Goal: Task Accomplishment & Management: Use online tool/utility

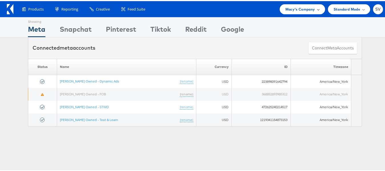
click at [287, 13] on div "Macy's Company" at bounding box center [301, 8] width 45 height 10
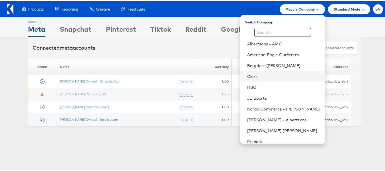
scroll to position [27, 0]
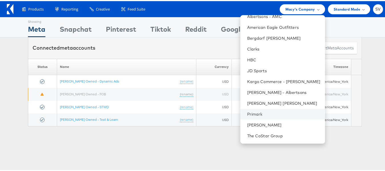
click at [254, 110] on li "Primark" at bounding box center [282, 113] width 85 height 11
click at [261, 112] on link "Primark" at bounding box center [283, 113] width 73 height 6
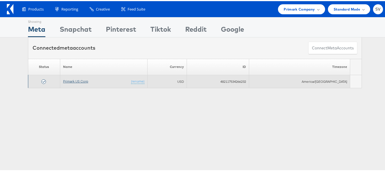
click at [74, 82] on link "Primark US Corp" at bounding box center [75, 80] width 25 height 4
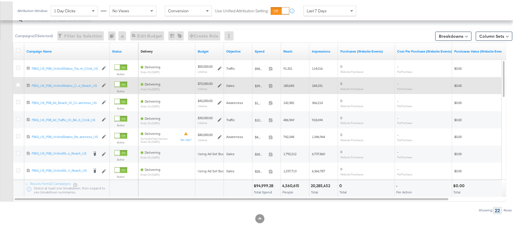
scroll to position [266, 0]
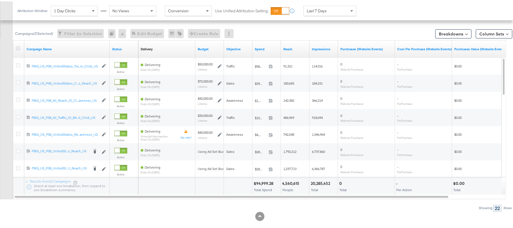
click at [19, 47] on icon at bounding box center [18, 47] width 4 height 4
click at [0, 0] on input "checkbox" at bounding box center [0, 0] width 0 height 0
click at [19, 47] on icon at bounding box center [18, 47] width 4 height 4
click at [0, 0] on input "checkbox" at bounding box center [0, 0] width 0 height 0
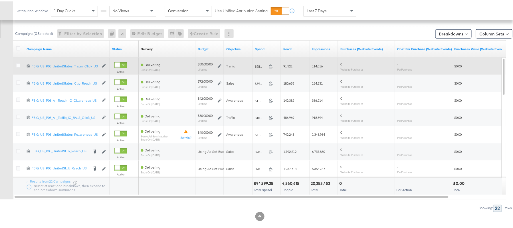
scroll to position [180, 0]
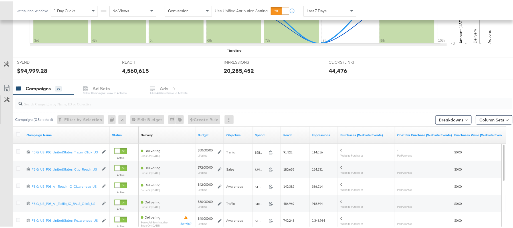
click at [56, 104] on input "search" at bounding box center [245, 99] width 444 height 11
paste input "120230914735480495"
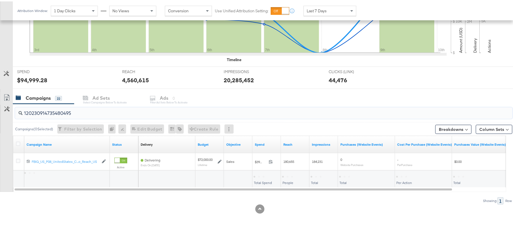
scroll to position [172, 0]
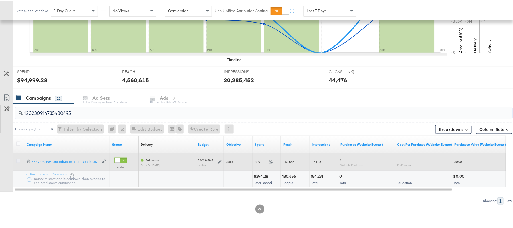
type input "120230914735480495"
click at [19, 160] on icon at bounding box center [18, 159] width 4 height 4
click at [0, 0] on input "checkbox" at bounding box center [0, 0] width 0 height 0
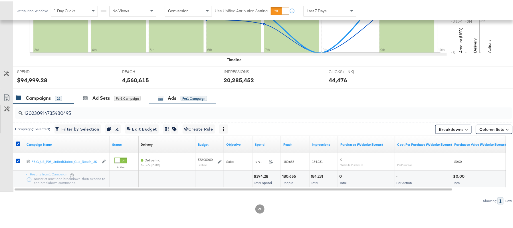
click at [176, 96] on div "Ads" at bounding box center [172, 96] width 9 height 7
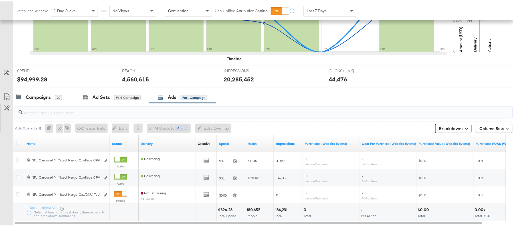
click at [121, 111] on input "search" at bounding box center [245, 108] width 444 height 11
paste input "120230915177980495"
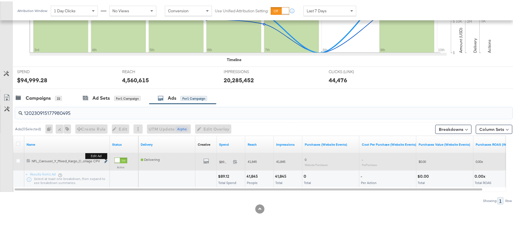
type input "120230915177980495"
click at [105, 160] on icon "link" at bounding box center [105, 159] width 3 height 3
click at [17, 159] on icon at bounding box center [18, 159] width 4 height 4
click at [0, 0] on input "checkbox" at bounding box center [0, 0] width 0 height 0
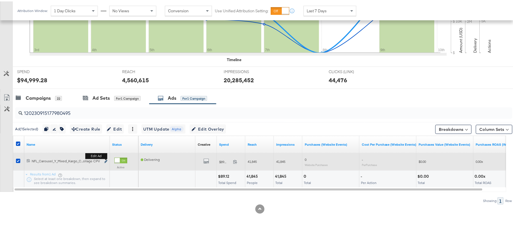
click at [106, 159] on button "Edit ad" at bounding box center [105, 160] width 3 height 6
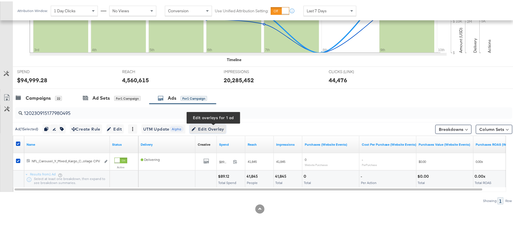
click at [218, 127] on span "Edit Overlay Edit overlays for 1 ad" at bounding box center [207, 127] width 33 height 7
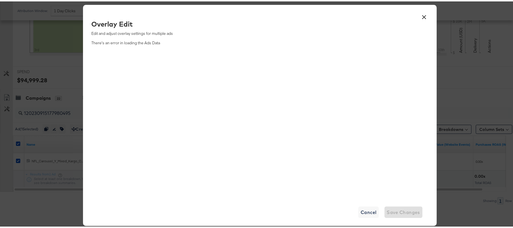
click at [421, 17] on button "×" at bounding box center [424, 14] width 10 height 10
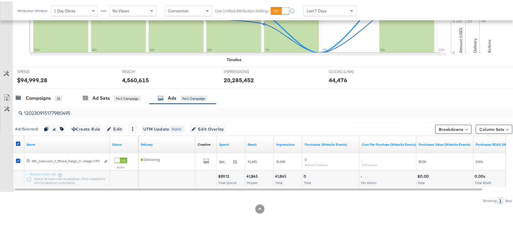
click at [20, 143] on div at bounding box center [19, 143] width 6 height 6
click at [19, 143] on icon at bounding box center [18, 142] width 4 height 4
click at [0, 0] on input "checkbox" at bounding box center [0, 0] width 0 height 0
drag, startPoint x: 76, startPoint y: 109, endPoint x: 0, endPoint y: 122, distance: 77.6
click at [0, 122] on div "120230915177980495 Ads ( 0 Selected) 0 Rename 0 ads Tags for 0 campaigns Create…" at bounding box center [256, 152] width 512 height 100
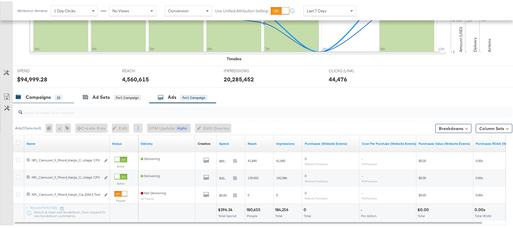
click at [28, 91] on div "Campaigns 22" at bounding box center [43, 96] width 61 height 12
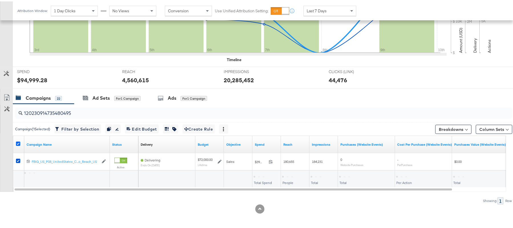
click at [19, 141] on icon at bounding box center [18, 142] width 4 height 4
click at [0, 0] on input "checkbox" at bounding box center [0, 0] width 0 height 0
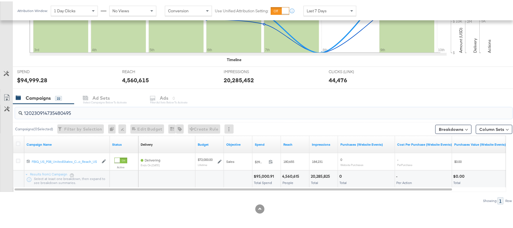
click at [81, 105] on input "120230914735480495" at bounding box center [245, 109] width 444 height 11
paste input "280883215"
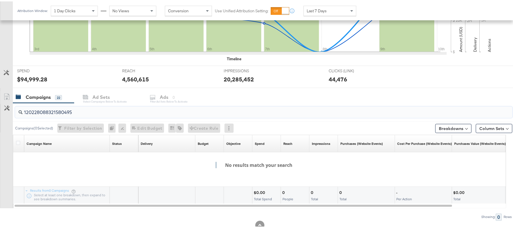
paste input "60"
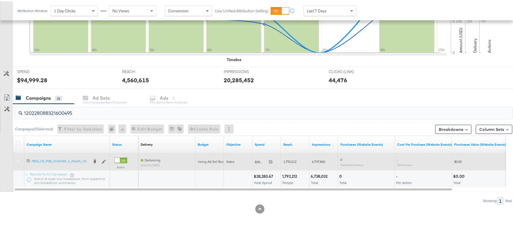
type input "120228088321600495"
click at [18, 160] on icon at bounding box center [18, 159] width 4 height 4
click at [0, 0] on input "checkbox" at bounding box center [0, 0] width 0 height 0
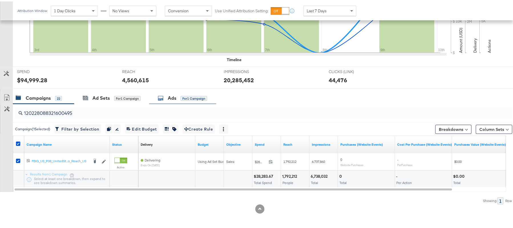
click at [185, 92] on div "Ads for 1 Campaign" at bounding box center [182, 96] width 67 height 12
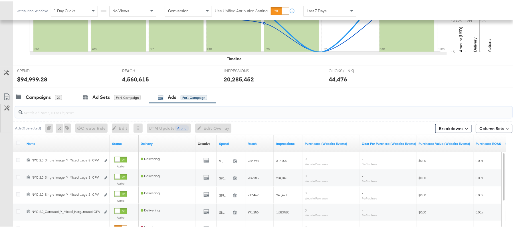
click at [70, 110] on input "search" at bounding box center [245, 108] width 444 height 11
paste input "120230254440950495"
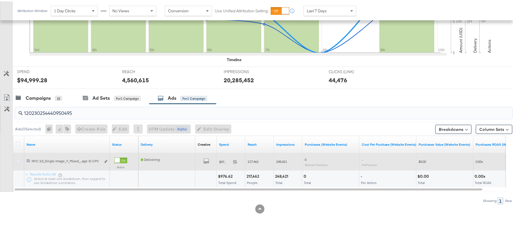
type input "120230254440950495"
click at [20, 160] on icon at bounding box center [18, 159] width 4 height 4
click at [0, 0] on input "checkbox" at bounding box center [0, 0] width 0 height 0
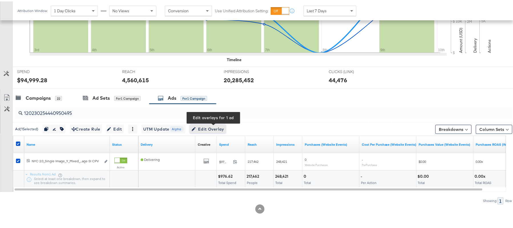
click at [210, 124] on span "Edit Overlay Edit overlays for 1 ad" at bounding box center [207, 127] width 33 height 7
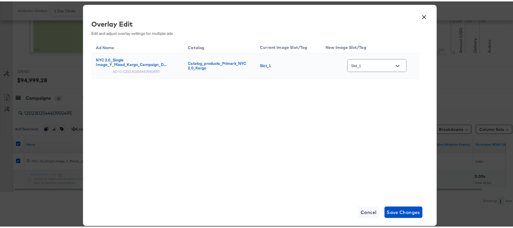
click at [422, 16] on button "×" at bounding box center [424, 14] width 10 height 10
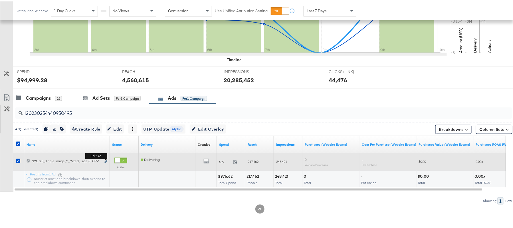
click at [106, 160] on icon "link" at bounding box center [105, 159] width 3 height 3
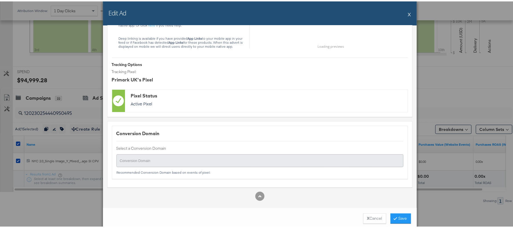
scroll to position [731, 0]
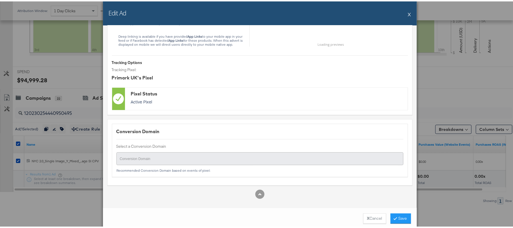
click at [408, 13] on button "X" at bounding box center [409, 12] width 3 height 11
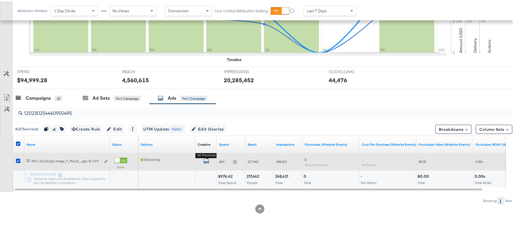
click at [206, 161] on icon "default" at bounding box center [206, 160] width 6 height 6
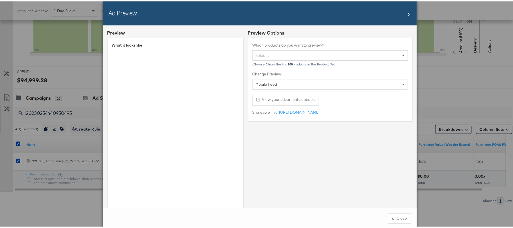
click at [408, 14] on button "X" at bounding box center [409, 12] width 3 height 11
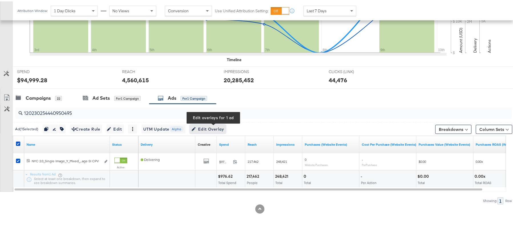
click at [209, 128] on span "Edit Overlay Edit overlays for 1 ad" at bounding box center [207, 127] width 33 height 7
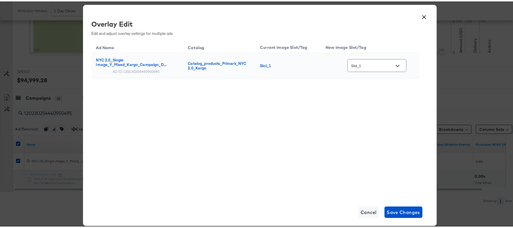
click at [421, 16] on button "×" at bounding box center [424, 14] width 10 height 10
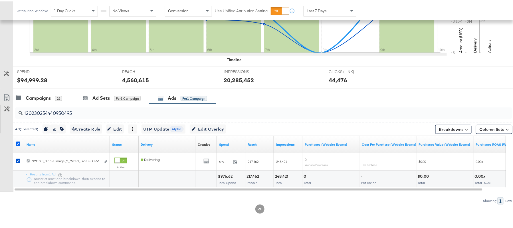
click at [18, 143] on icon at bounding box center [18, 142] width 4 height 4
click at [0, 0] on input "checkbox" at bounding box center [0, 0] width 0 height 0
click at [64, 115] on div "120230254440950495" at bounding box center [263, 111] width 497 height 11
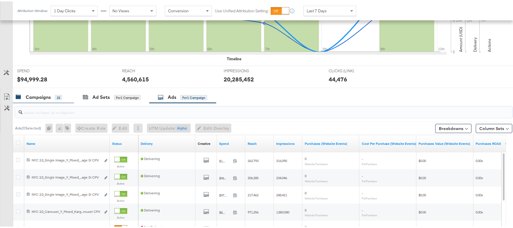
click at [57, 94] on div "22" at bounding box center [58, 96] width 7 height 5
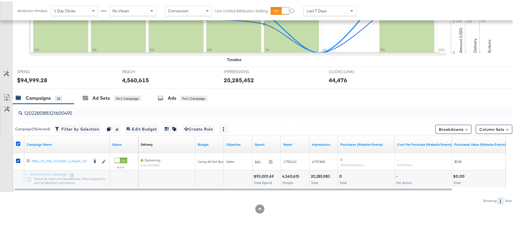
click at [19, 144] on icon at bounding box center [18, 142] width 4 height 4
click at [0, 0] on input "checkbox" at bounding box center [0, 0] width 0 height 0
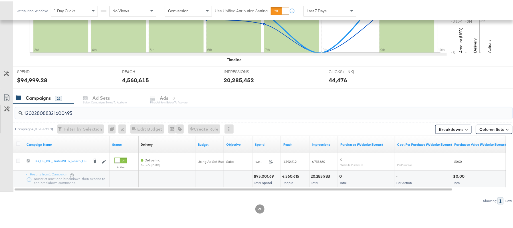
click at [74, 114] on input "120228088321600495" at bounding box center [245, 109] width 444 height 11
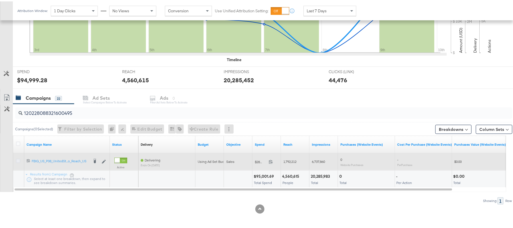
click at [16, 160] on icon at bounding box center [18, 159] width 4 height 4
click at [0, 0] on input "checkbox" at bounding box center [0, 0] width 0 height 0
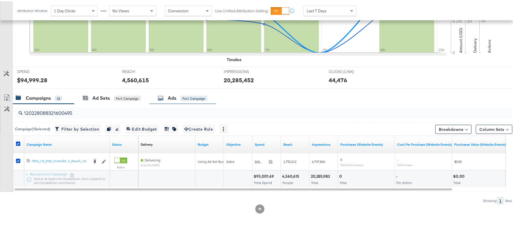
click at [181, 93] on div "Ads for 1 Campaign" at bounding box center [182, 96] width 49 height 7
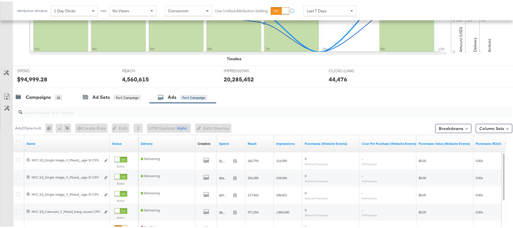
click at [126, 115] on div at bounding box center [263, 110] width 497 height 11
paste input "120230254440940495"
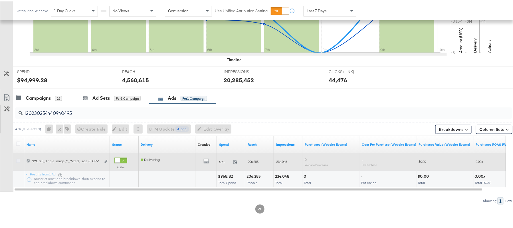
click at [19, 159] on icon at bounding box center [18, 159] width 4 height 4
click at [0, 0] on input "checkbox" at bounding box center [0, 0] width 0 height 0
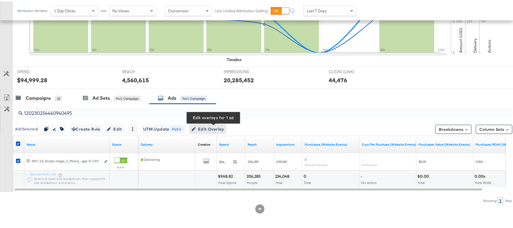
click at [219, 128] on span "Edit Overlay Edit overlays for 1 ad" at bounding box center [207, 127] width 33 height 7
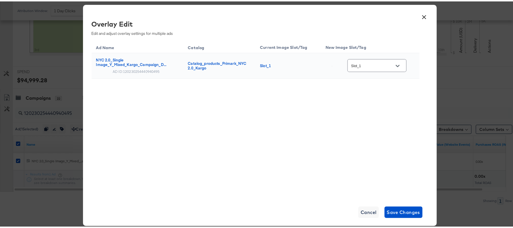
click at [421, 15] on button "×" at bounding box center [424, 14] width 10 height 10
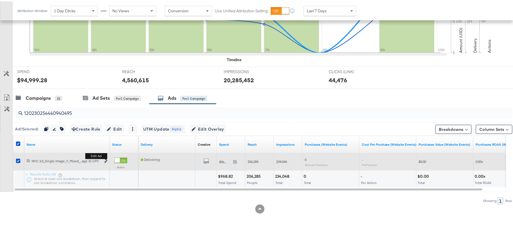
click at [105, 159] on icon "link" at bounding box center [105, 159] width 3 height 3
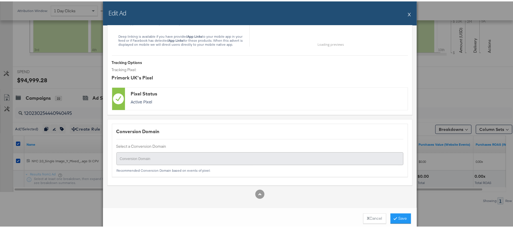
click at [404, 13] on div "Edit Ad X" at bounding box center [260, 12] width 314 height 24
click at [408, 13] on button "X" at bounding box center [409, 12] width 3 height 11
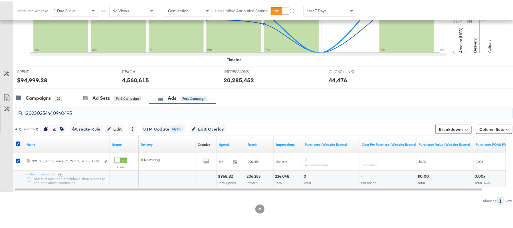
click at [114, 110] on input "120230254440940495" at bounding box center [245, 109] width 444 height 11
click at [20, 141] on icon at bounding box center [18, 142] width 4 height 4
click at [0, 0] on input "checkbox" at bounding box center [0, 0] width 0 height 0
click at [76, 112] on input "120230254440940495" at bounding box center [245, 109] width 444 height 11
paste input "3"
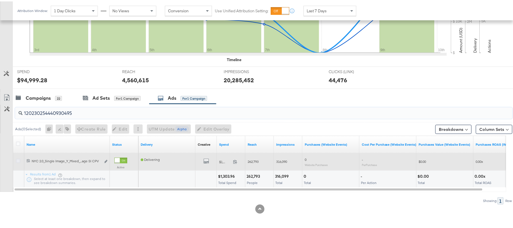
type input "120230254440930495"
click at [19, 160] on icon at bounding box center [18, 159] width 4 height 4
click at [0, 0] on input "checkbox" at bounding box center [0, 0] width 0 height 0
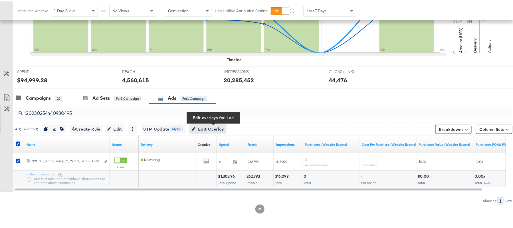
click at [217, 125] on span "Edit Overlay Edit overlays for 1 ad" at bounding box center [207, 127] width 33 height 7
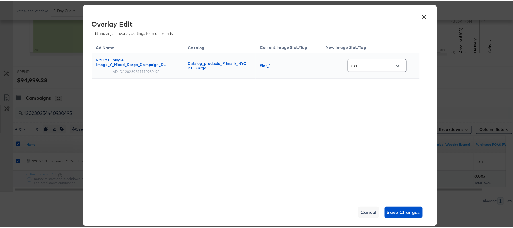
click at [420, 18] on button "×" at bounding box center [424, 14] width 10 height 10
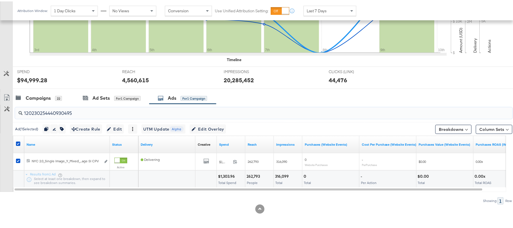
click at [71, 114] on input "120230254440930495" at bounding box center [245, 109] width 444 height 11
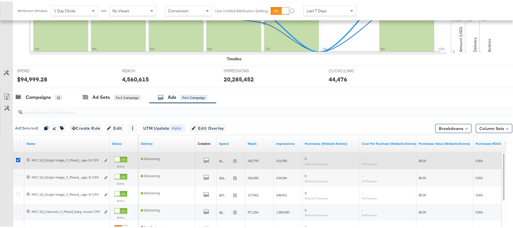
click at [19, 158] on icon at bounding box center [18, 158] width 4 height 4
click at [0, 0] on input "checkbox" at bounding box center [0, 0] width 0 height 0
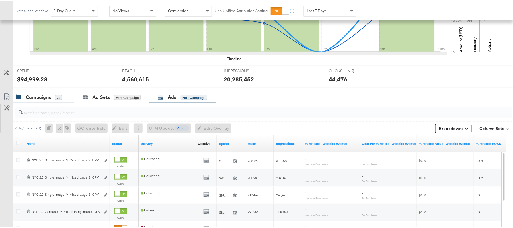
click at [48, 99] on div "Campaigns" at bounding box center [38, 95] width 25 height 7
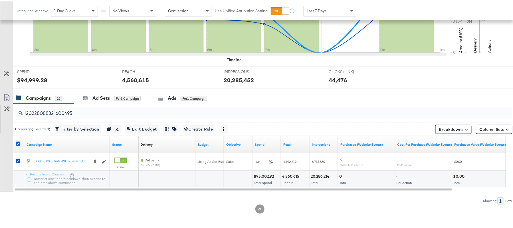
click at [17, 142] on icon at bounding box center [18, 142] width 4 height 4
click at [0, 0] on input "checkbox" at bounding box center [0, 0] width 0 height 0
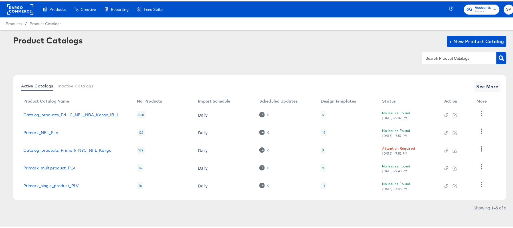
scroll to position [3, 0]
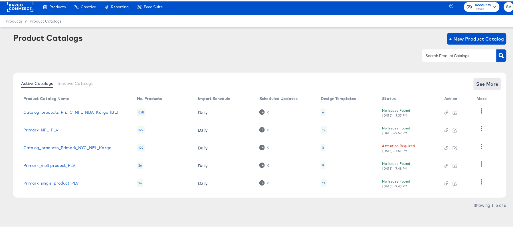
click at [477, 81] on span "See More" at bounding box center [487, 82] width 22 height 8
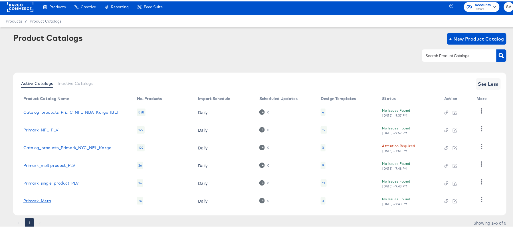
click at [47, 200] on link "Primark_Meta" at bounding box center [37, 199] width 28 height 5
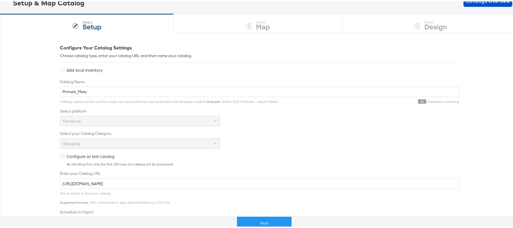
scroll to position [42, 0]
click at [269, 222] on button "Next" at bounding box center [264, 221] width 54 height 13
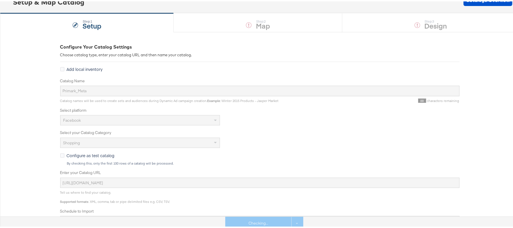
click at [269, 222] on div "Checking... See more options" at bounding box center [264, 221] width 78 height 13
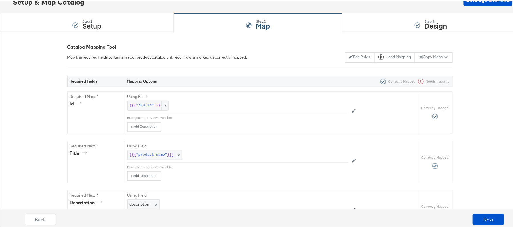
scroll to position [0, 0]
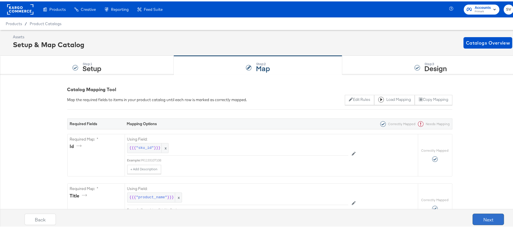
click at [490, 216] on button "Next" at bounding box center [488, 217] width 31 height 11
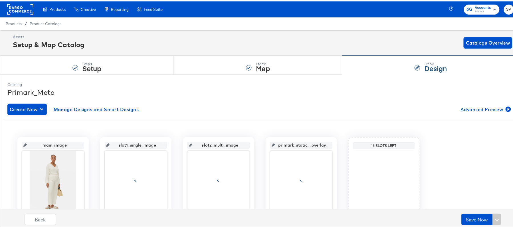
scroll to position [44, 0]
